Goal: Obtain resource: Obtain resource

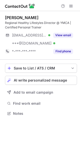
scroll to position [110, 80]
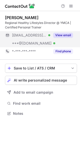
click at [63, 36] on button "View email" at bounding box center [64, 35] width 20 height 5
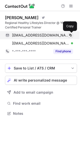
click at [69, 36] on span at bounding box center [71, 35] width 4 height 4
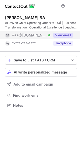
scroll to position [102, 80]
click at [65, 34] on button "View email" at bounding box center [64, 35] width 20 height 5
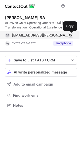
click at [70, 35] on span at bounding box center [71, 35] width 4 height 4
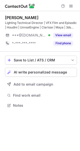
scroll to position [102, 80]
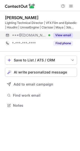
click at [62, 37] on button "View email" at bounding box center [64, 35] width 20 height 5
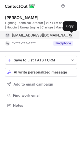
click at [72, 37] on span at bounding box center [71, 35] width 4 height 4
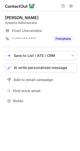
scroll to position [97, 80]
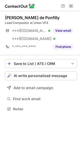
scroll to position [105, 80]
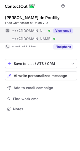
click at [60, 30] on button "View email" at bounding box center [64, 30] width 20 height 5
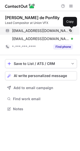
click at [70, 31] on span at bounding box center [71, 31] width 4 height 4
